Goal: Contribute content: Add original content to the website for others to see

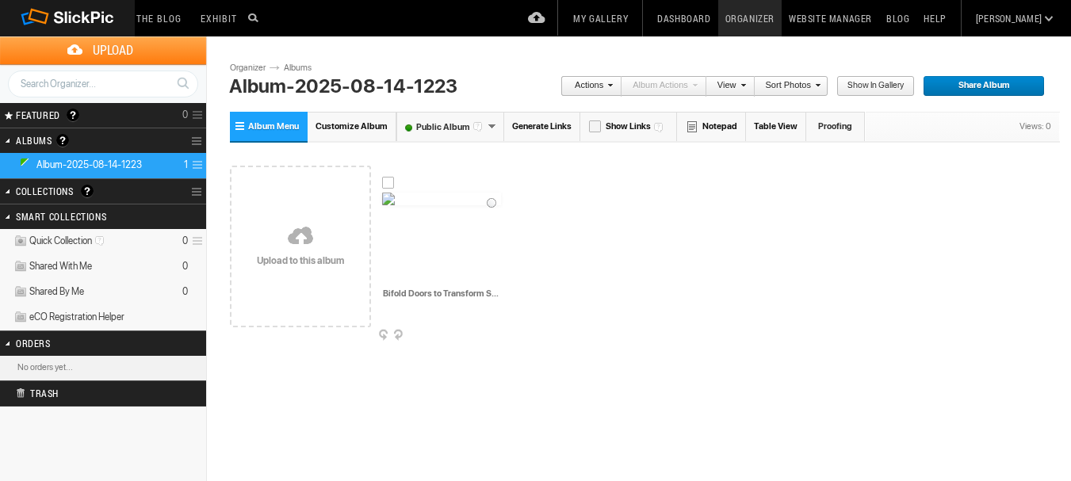
click at [445, 205] on img at bounding box center [441, 199] width 119 height 13
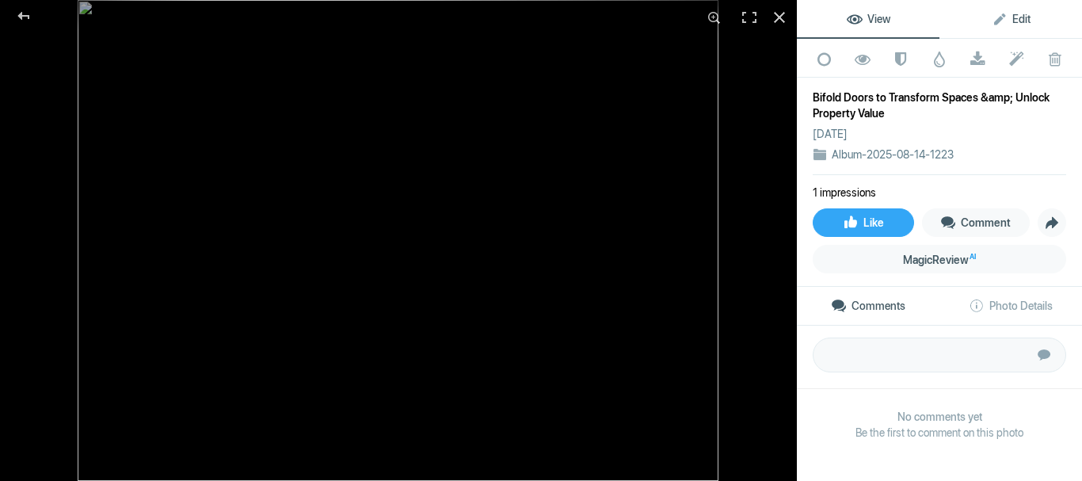
click at [1011, 18] on span "Edit" at bounding box center [1011, 19] width 39 height 13
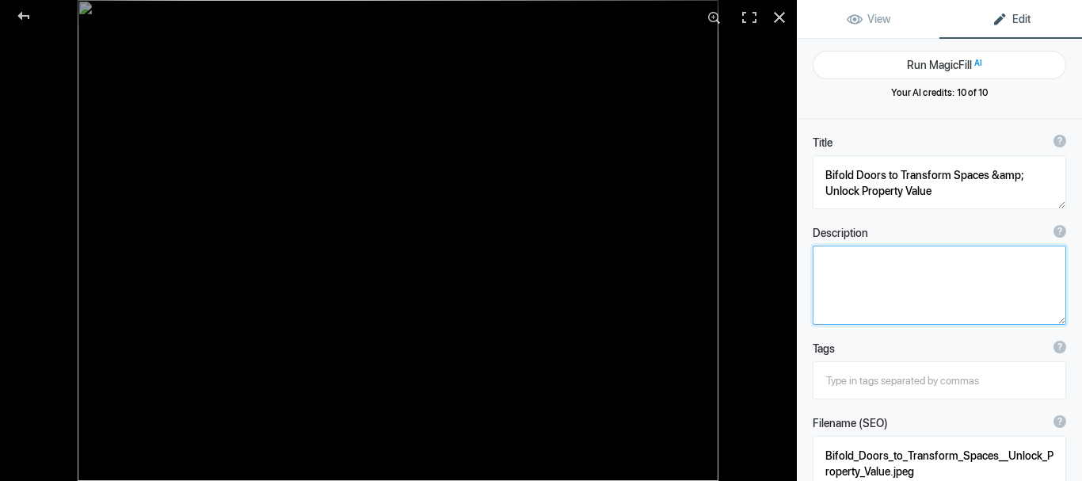
click at [841, 269] on textarea at bounding box center [940, 285] width 254 height 79
paste textarea "Bifold doors effortlessly blend indoor and outdoor living, adding style, light,…"
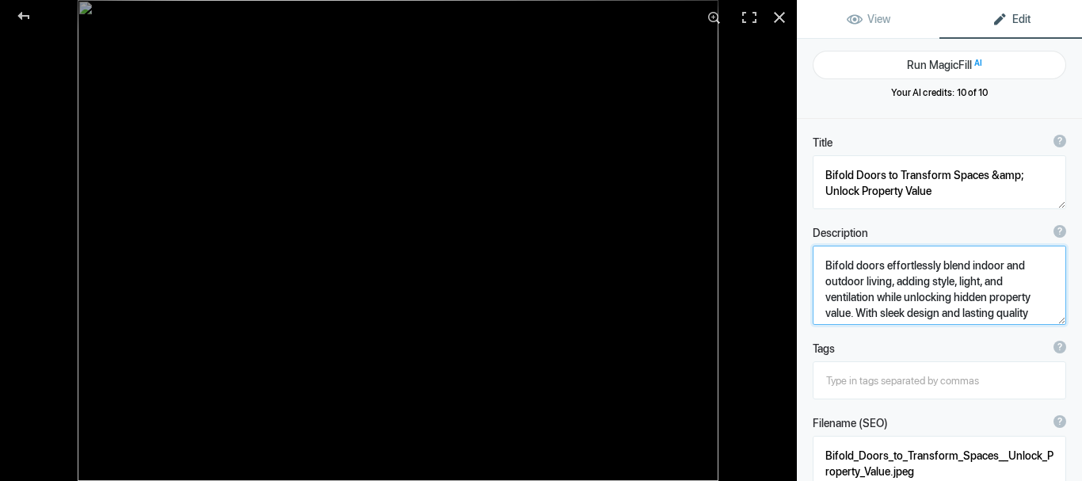
scroll to position [2, 0]
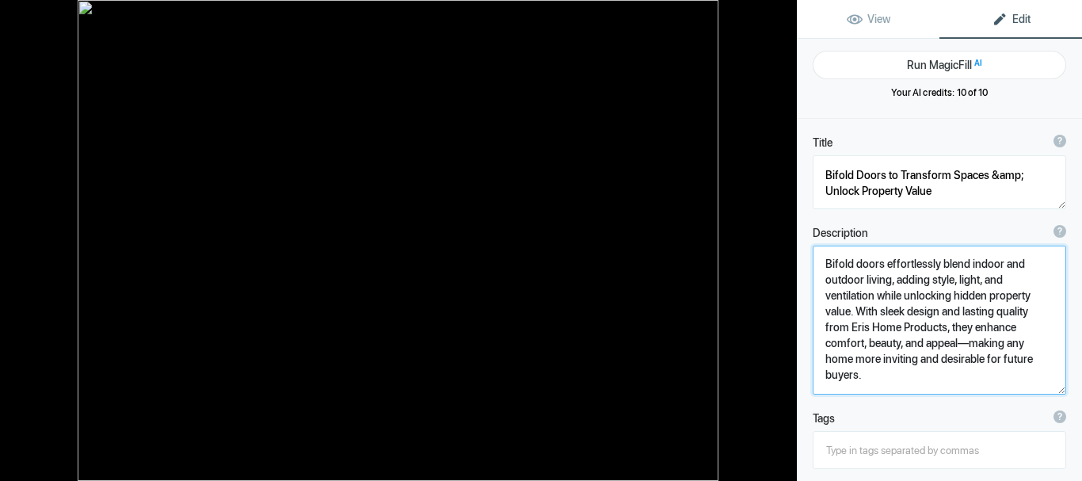
click at [874, 284] on textarea at bounding box center [940, 320] width 254 height 149
type textarea "Bifold doors effortlessly blend indoor and outdoor living, adding style, light,…"
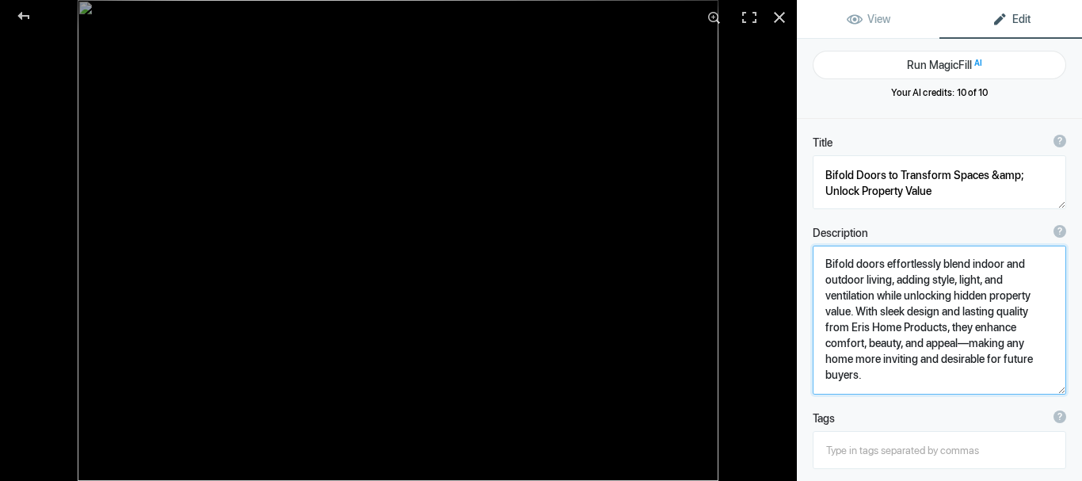
scroll to position [158, 0]
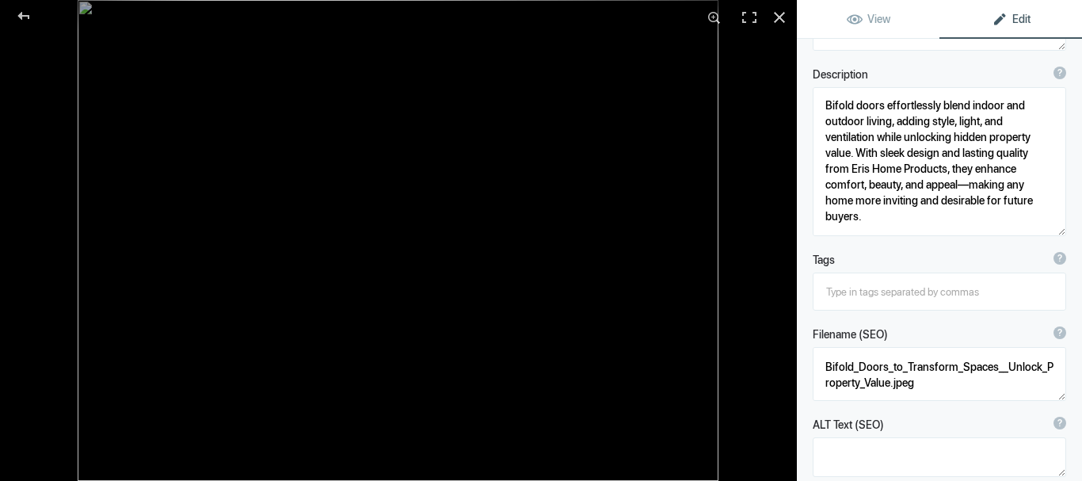
click at [853, 291] on input at bounding box center [940, 291] width 236 height 29
type input "Bifold doors"
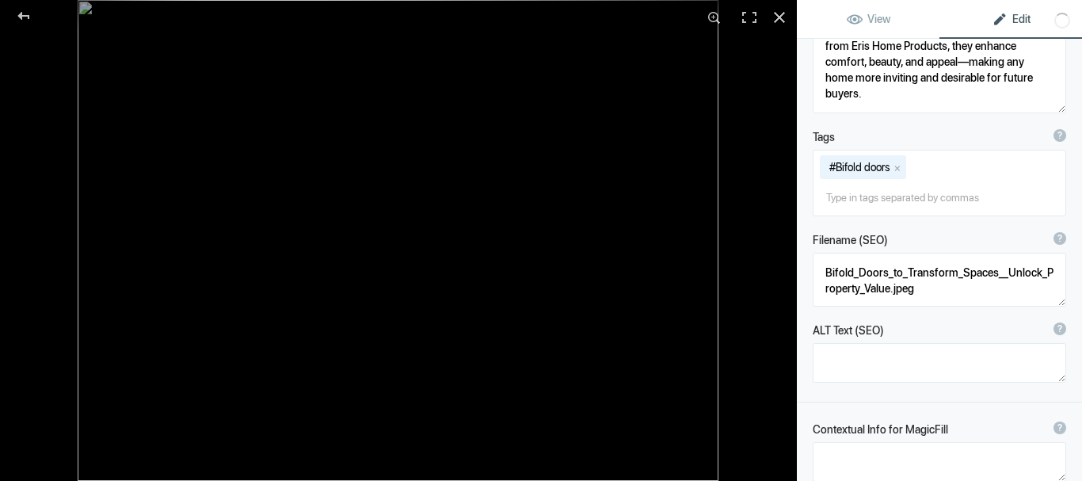
scroll to position [396, 0]
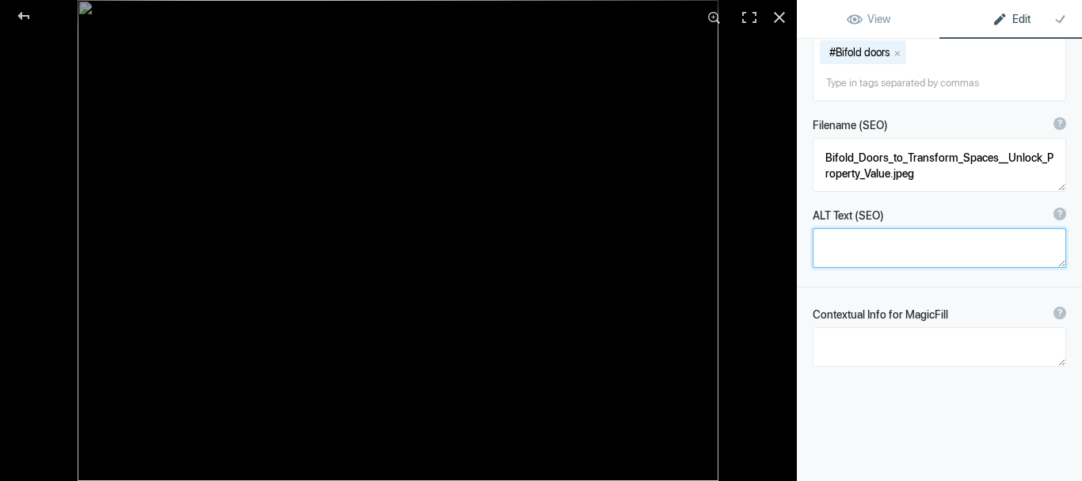
click at [857, 254] on textarea at bounding box center [940, 248] width 254 height 40
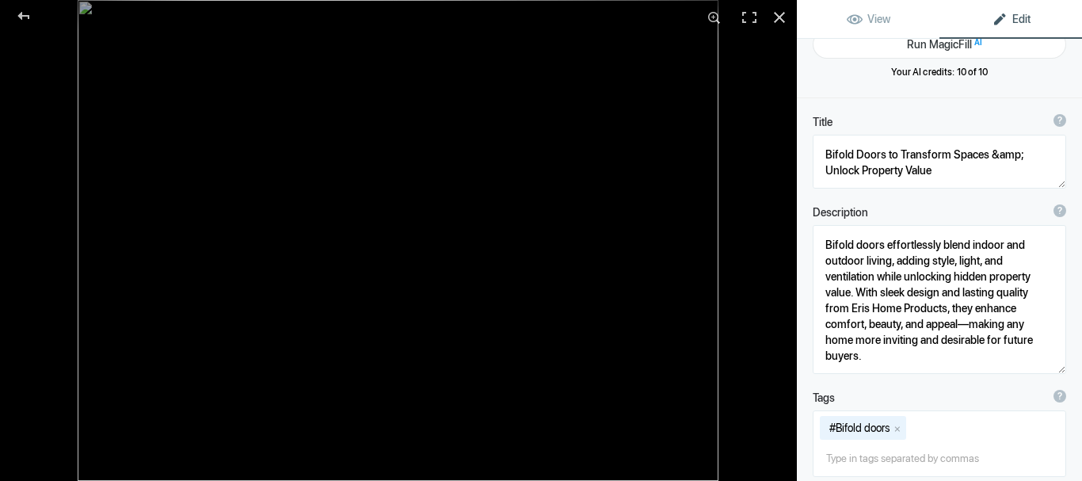
scroll to position [0, 0]
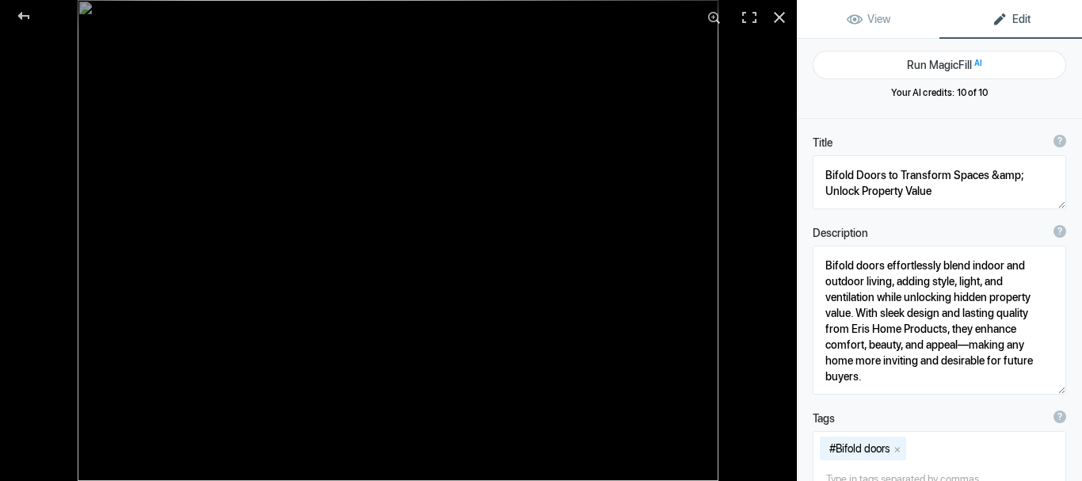
type textarea "Bifold doors,"
click at [864, 13] on span "View" at bounding box center [869, 19] width 44 height 13
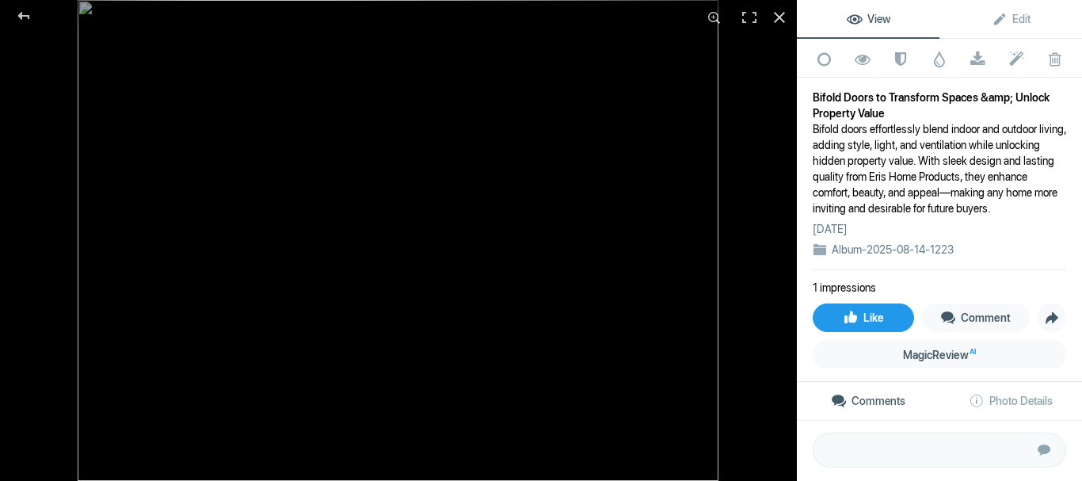
click at [854, 319] on span "Like" at bounding box center [863, 317] width 41 height 13
click at [854, 319] on span "Unlike" at bounding box center [867, 317] width 52 height 13
click at [854, 319] on span "Like" at bounding box center [863, 317] width 41 height 13
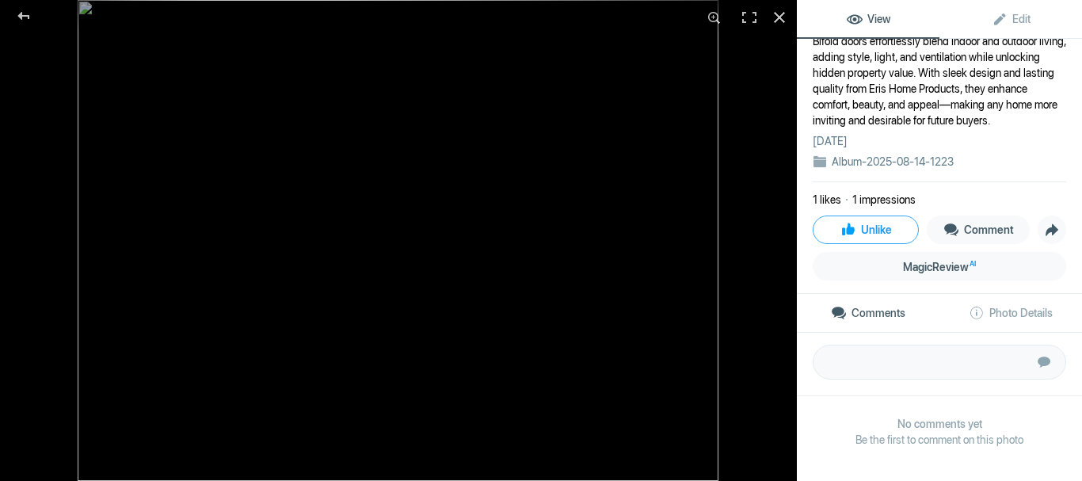
scroll to position [107, 0]
